Goal: Task Accomplishment & Management: Use online tool/utility

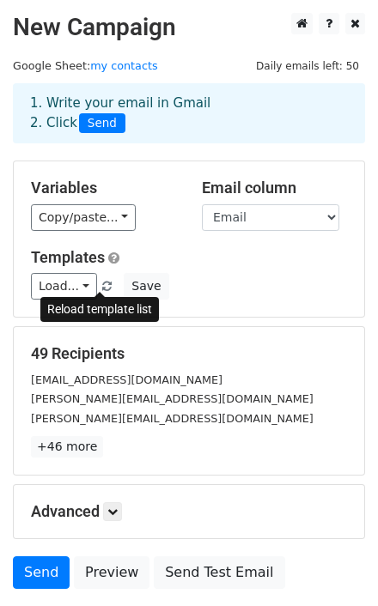
click at [102, 285] on span at bounding box center [106, 287] width 9 height 11
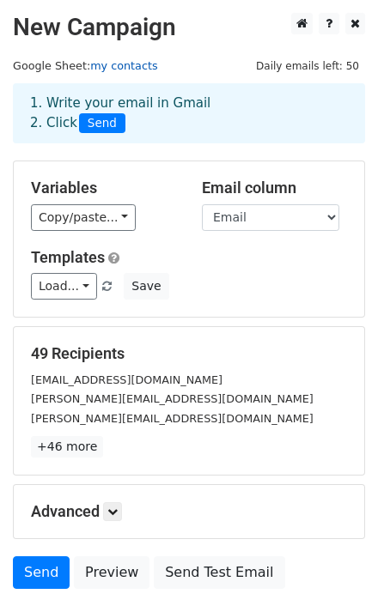
click at [102, 65] on link "my contacts" at bounding box center [123, 65] width 67 height 13
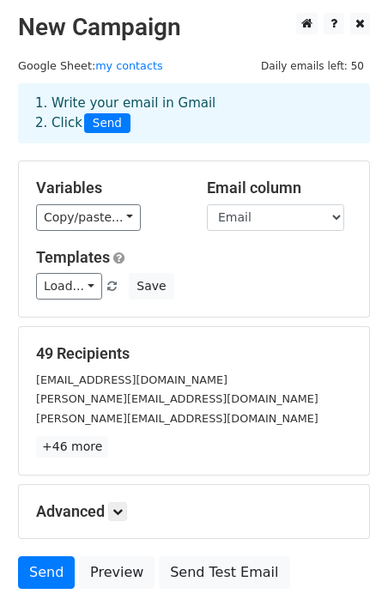
scroll to position [69, 0]
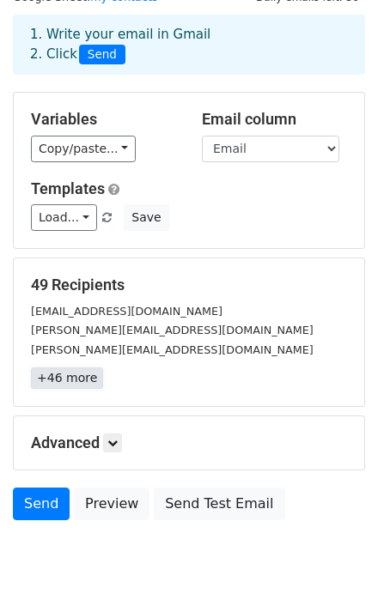
click at [78, 378] on link "+46 more" at bounding box center [67, 378] width 72 height 21
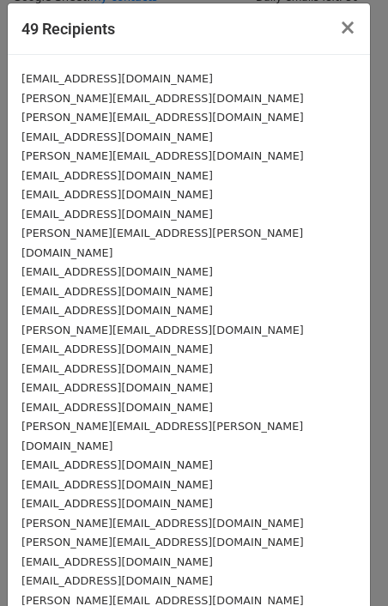
scroll to position [0, 0]
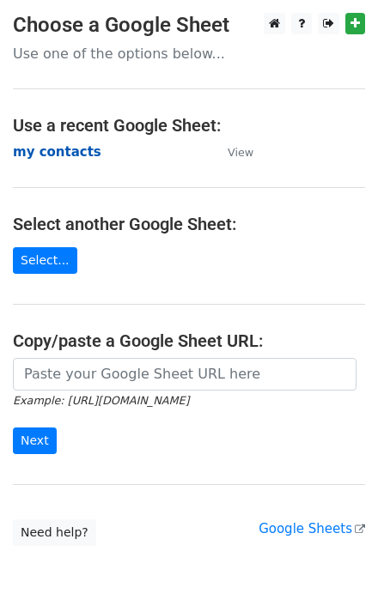
click at [58, 153] on strong "my contacts" at bounding box center [57, 151] width 88 height 15
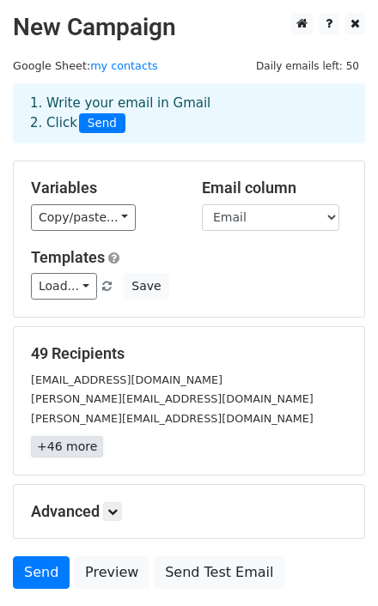
click at [70, 456] on link "+46 more" at bounding box center [67, 446] width 72 height 21
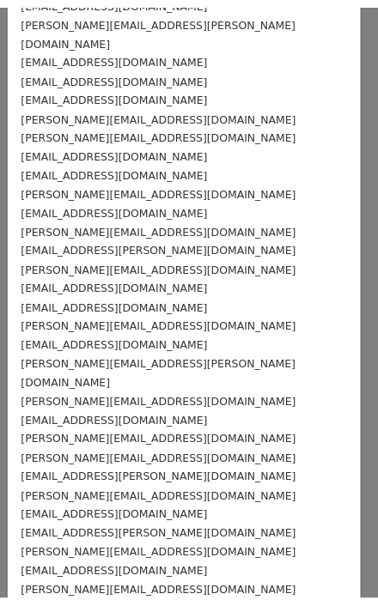
scroll to position [495, 0]
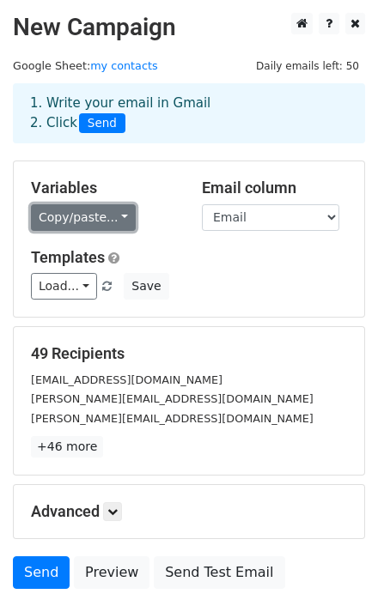
click at [117, 213] on link "Copy/paste..." at bounding box center [83, 217] width 105 height 27
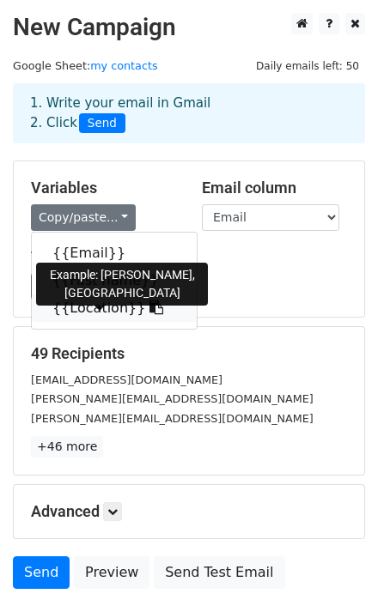
click at [86, 305] on link "{{Location}}" at bounding box center [114, 308] width 165 height 27
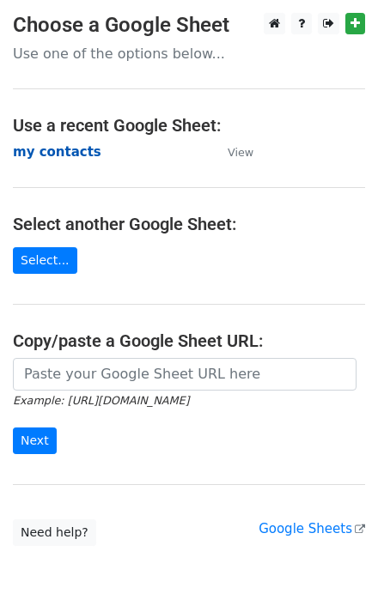
click at [66, 155] on strong "my contacts" at bounding box center [57, 151] width 88 height 15
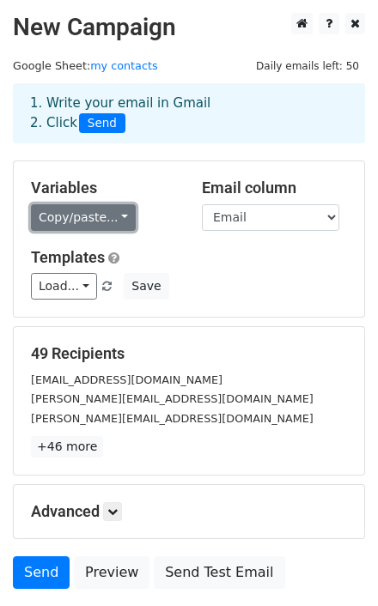
click at [116, 217] on link "Copy/paste..." at bounding box center [83, 217] width 105 height 27
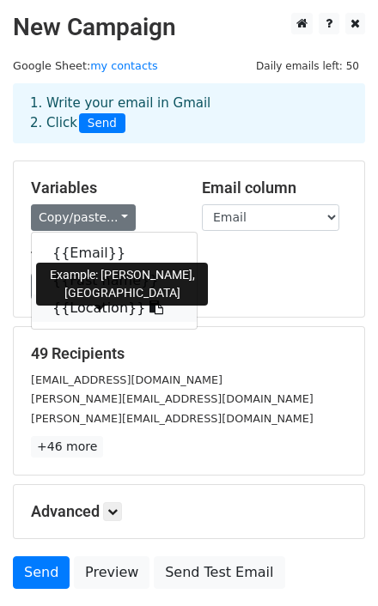
click at [104, 313] on link "{{Location}}" at bounding box center [114, 308] width 165 height 27
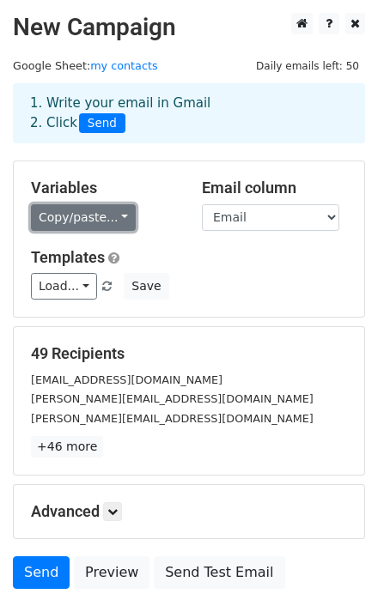
click at [106, 213] on link "Copy/paste..." at bounding box center [83, 217] width 105 height 27
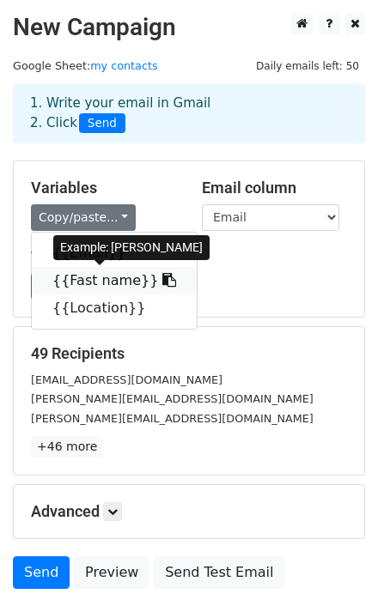
click at [88, 281] on link "{{Fast name}}" at bounding box center [114, 280] width 165 height 27
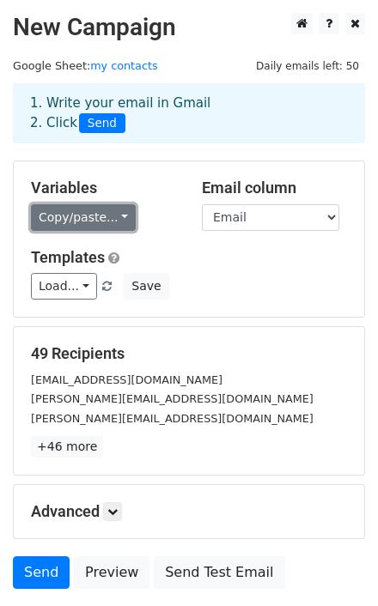
click at [108, 212] on link "Copy/paste..." at bounding box center [83, 217] width 105 height 27
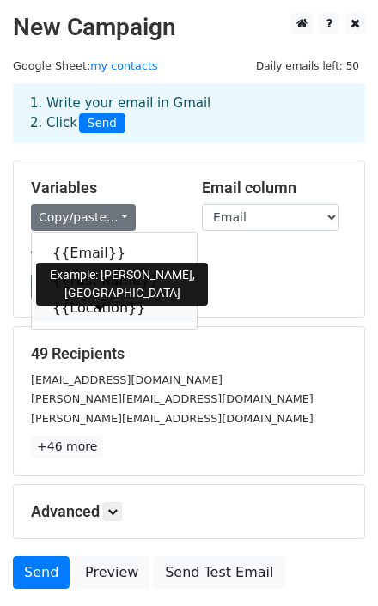
drag, startPoint x: 111, startPoint y: 313, endPoint x: 96, endPoint y: 303, distance: 17.4
click at [110, 312] on link "{{Location}}" at bounding box center [114, 308] width 165 height 27
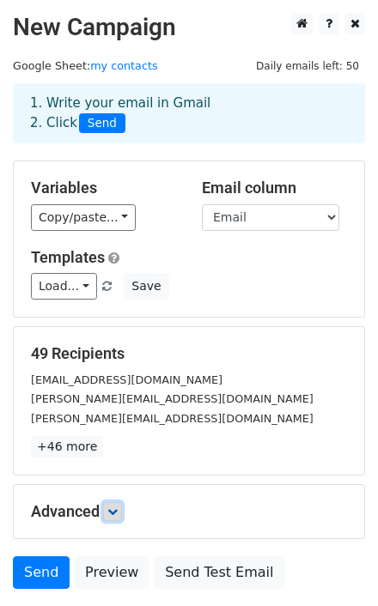
click at [113, 512] on icon at bounding box center [112, 512] width 10 height 10
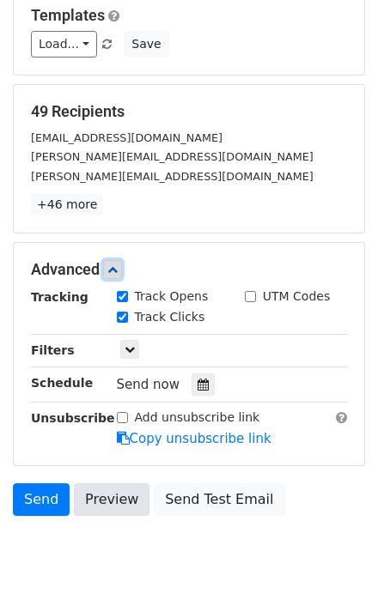
scroll to position [275, 0]
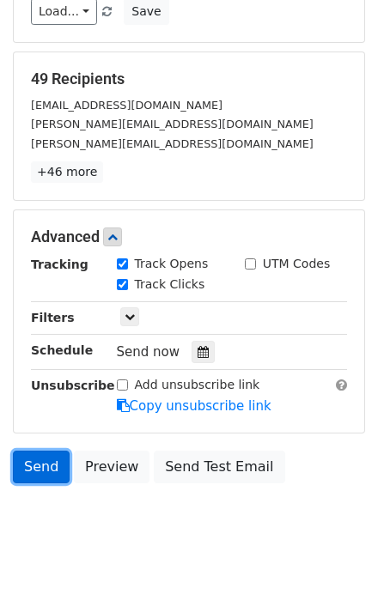
click at [29, 460] on link "Send" at bounding box center [41, 467] width 57 height 33
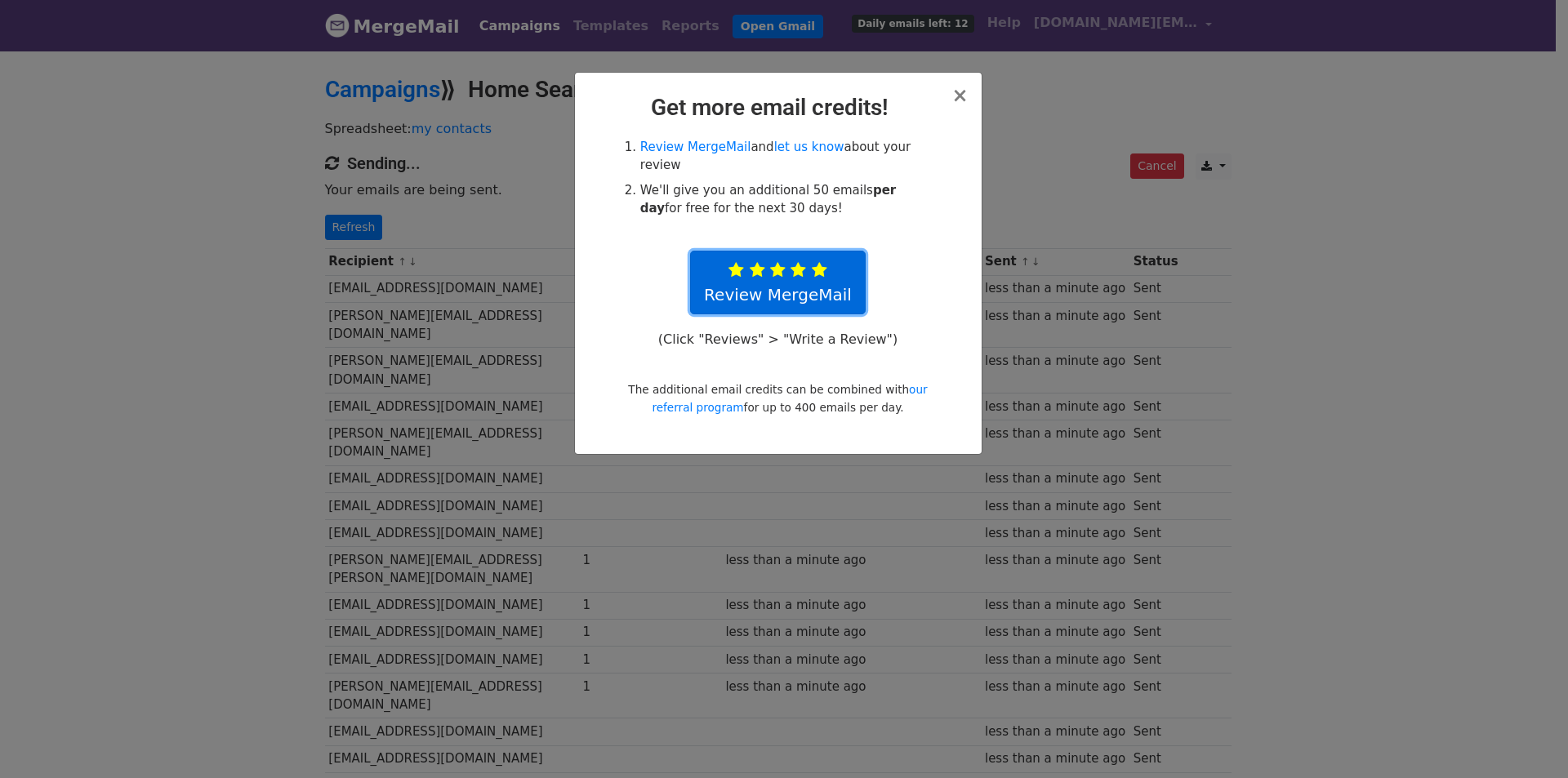
click at [814, 263] on icon at bounding box center [820, 270] width 15 height 16
